Goal: Find specific page/section: Find specific page/section

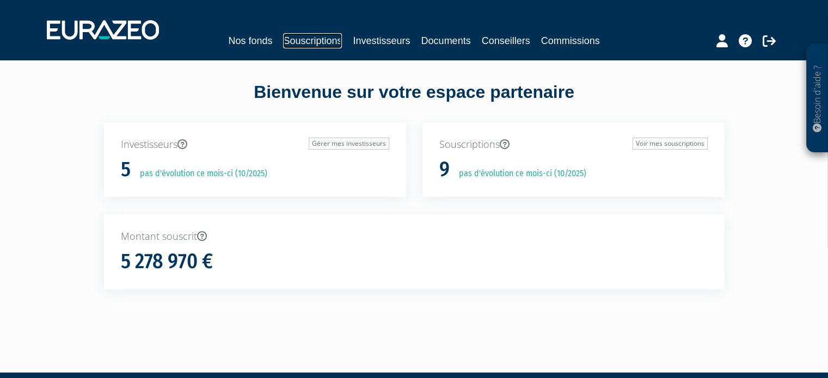
click at [307, 40] on link "Souscriptions" at bounding box center [312, 40] width 59 height 15
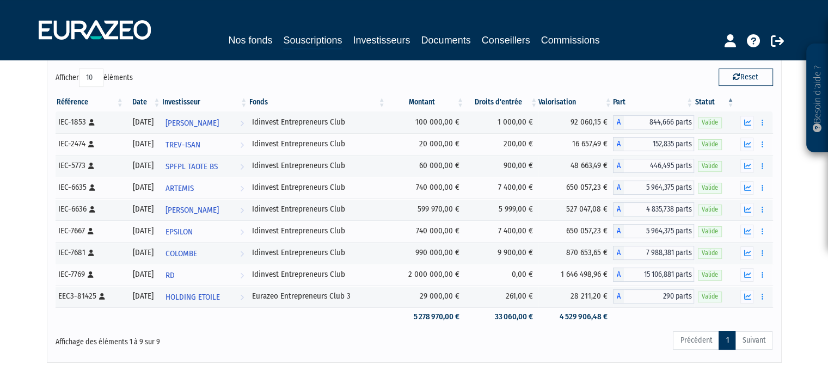
scroll to position [79, 0]
drag, startPoint x: 372, startPoint y: 296, endPoint x: 266, endPoint y: 291, distance: 106.3
click at [266, 291] on td "Eurazeo Entrepreneurs Club 3" at bounding box center [317, 296] width 138 height 22
copy div "Eurazeo Entrepreneurs Club 3"
